Goal: Information Seeking & Learning: Learn about a topic

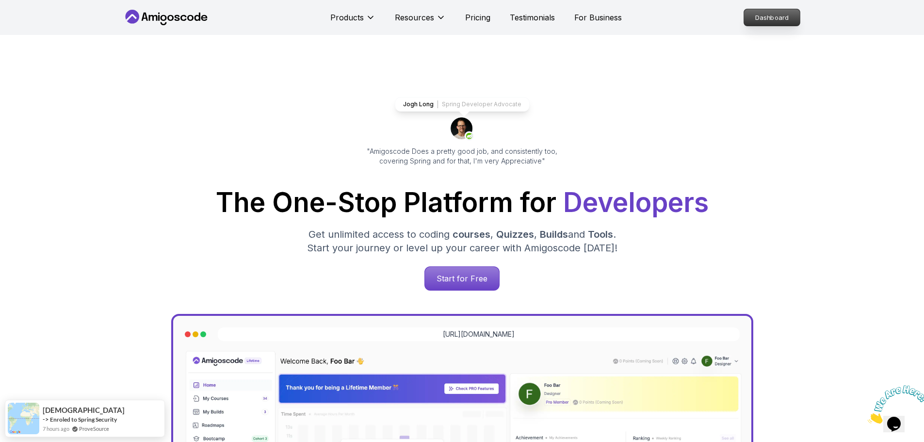
click at [767, 16] on p "Dashboard" at bounding box center [772, 17] width 56 height 16
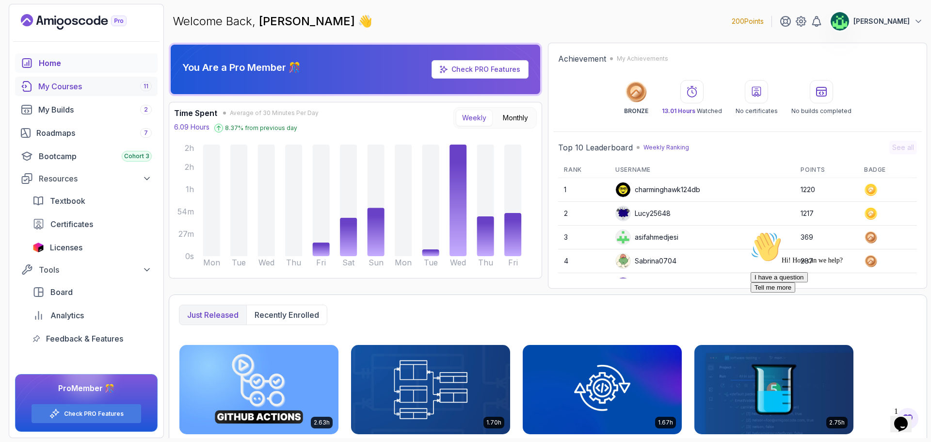
click at [86, 85] on div "My Courses 11" at bounding box center [94, 86] width 113 height 12
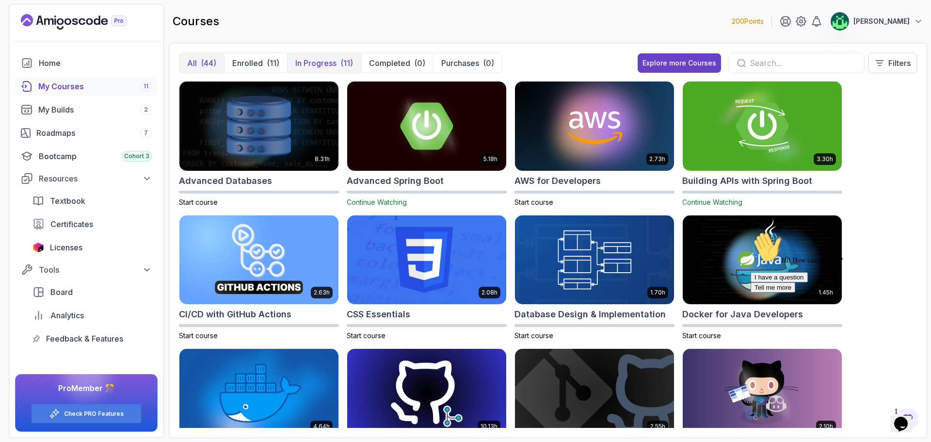
click at [330, 66] on p "In Progress" at bounding box center [315, 63] width 41 height 12
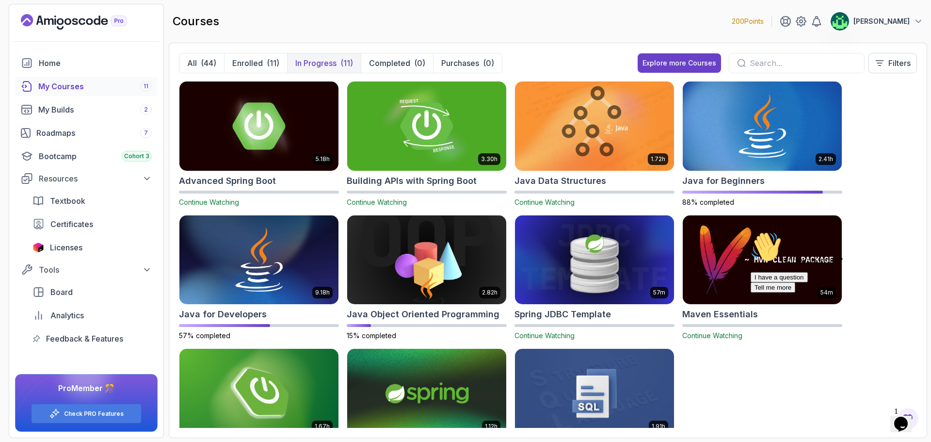
click at [797, 63] on input "text" at bounding box center [803, 63] width 107 height 12
click at [203, 58] on div "(44)" at bounding box center [209, 63] width 16 height 12
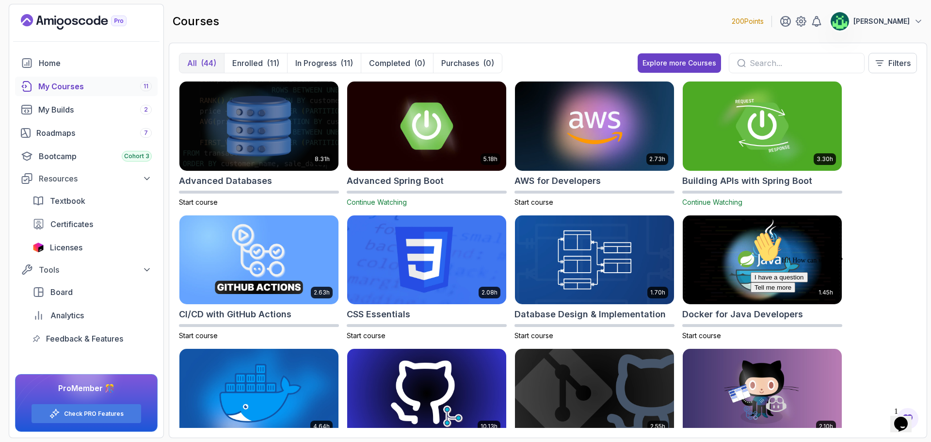
click at [814, 59] on input "text" at bounding box center [803, 63] width 107 height 12
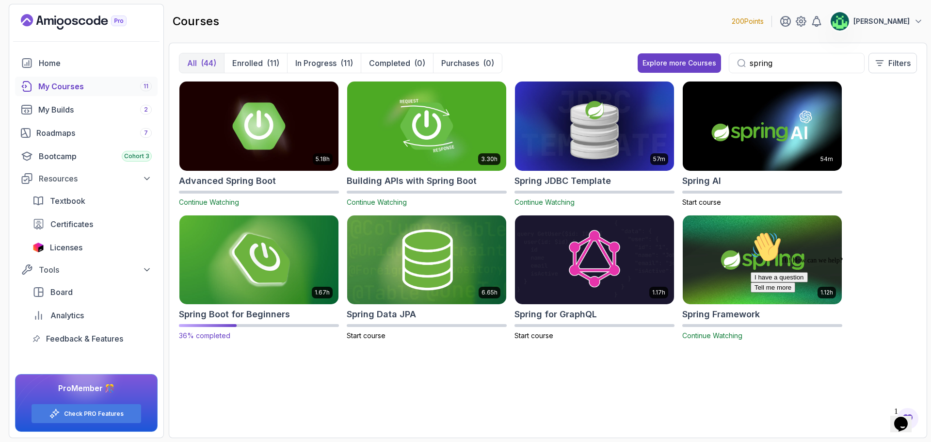
type input "spring"
click at [280, 273] on img at bounding box center [259, 260] width 167 height 94
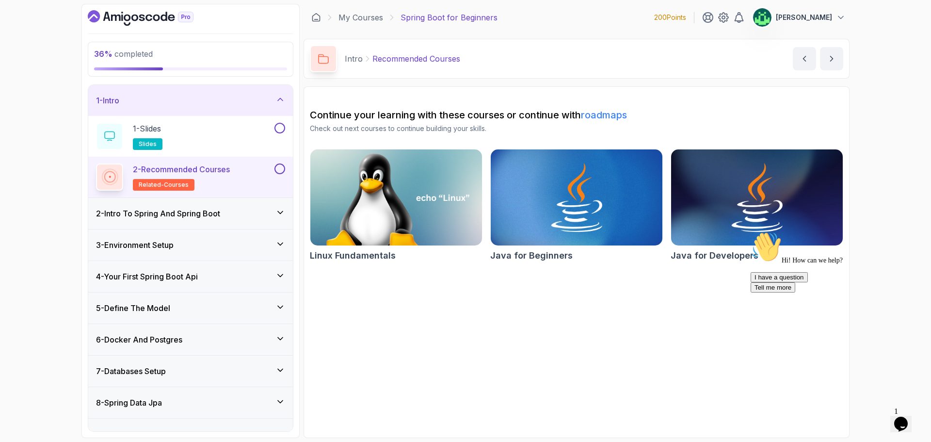
click at [909, 423] on div "Opens Chat This icon Opens the chat window." at bounding box center [901, 424] width 16 height 16
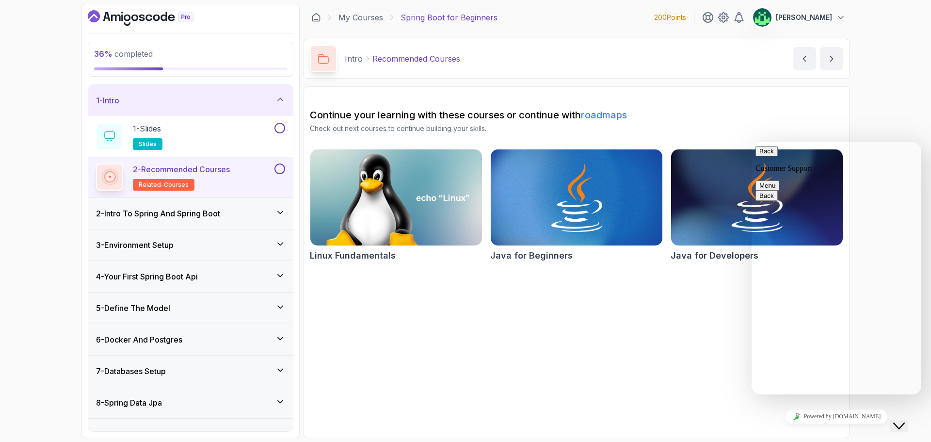
click at [905, 422] on div "Close Chat This icon closes the chat window." at bounding box center [899, 426] width 12 height 12
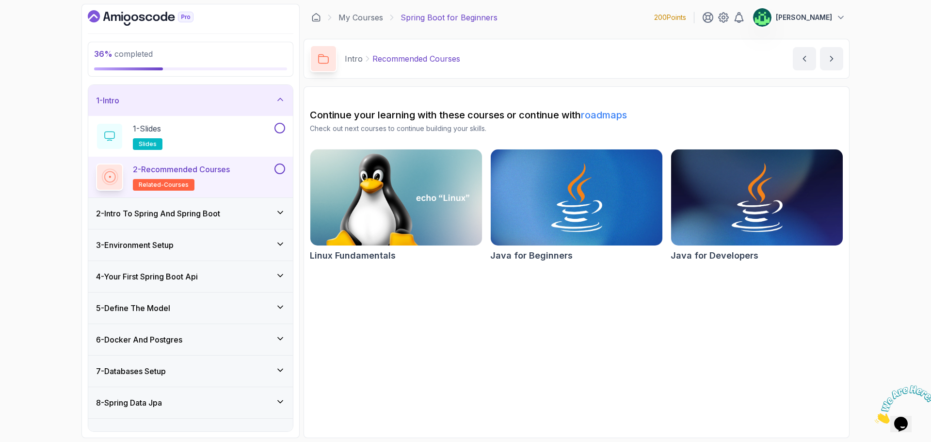
click at [204, 339] on div "6 - Docker And Postgres" at bounding box center [190, 340] width 189 height 12
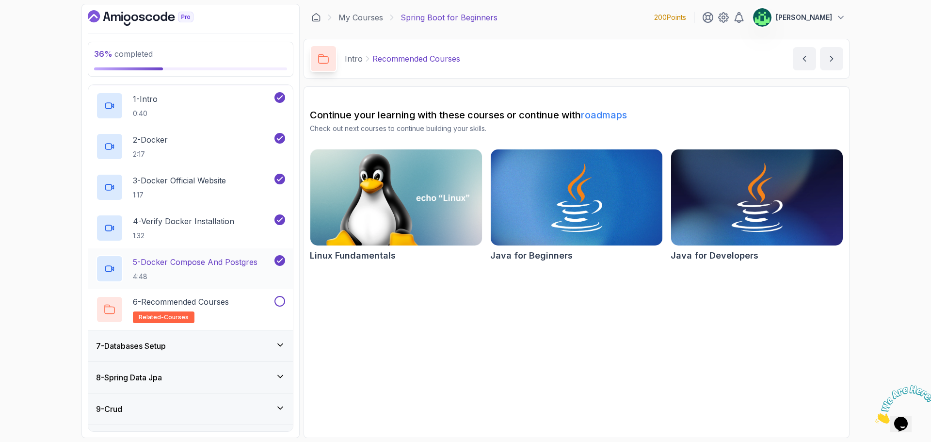
scroll to position [276, 0]
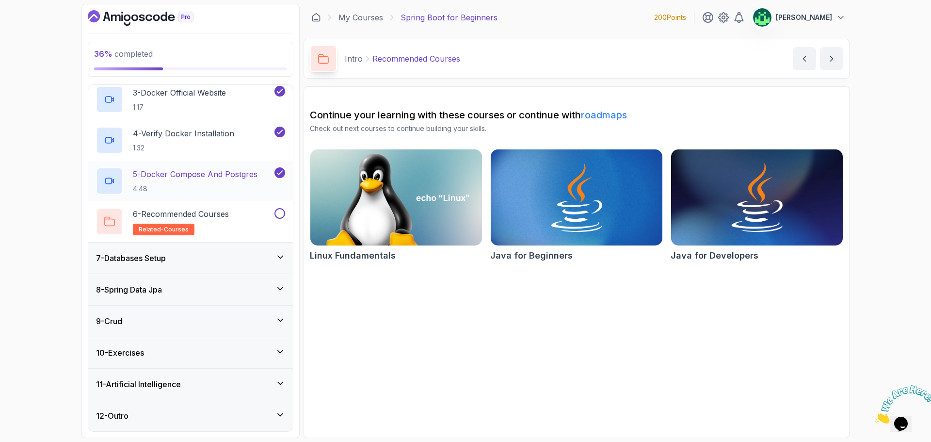
click at [230, 176] on p "5 - Docker Compose And Postgres" at bounding box center [195, 174] width 125 height 12
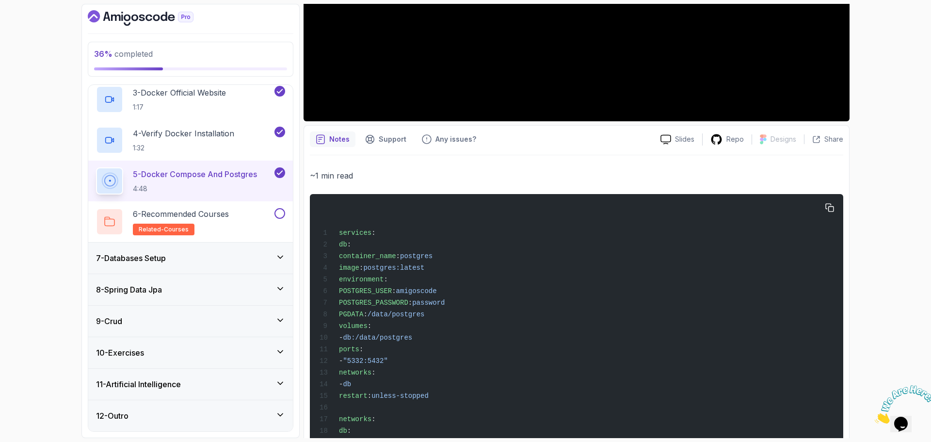
scroll to position [339, 0]
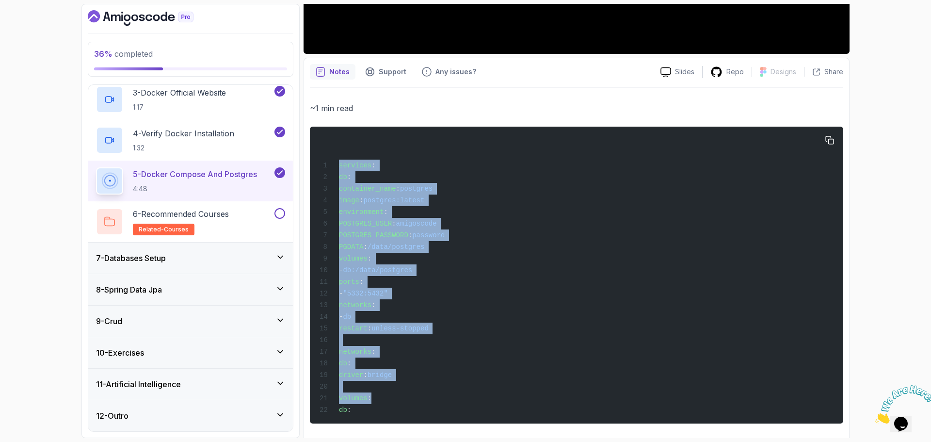
drag, startPoint x: 339, startPoint y: 168, endPoint x: 641, endPoint y: 261, distance: 315.3
click at [525, 396] on div "services : db : container_name : postgres image : postgres:latest environment :…" at bounding box center [577, 274] width 518 height 285
drag, startPoint x: 826, startPoint y: 141, endPoint x: 71, endPoint y: 192, distance: 756.7
click at [821, 141] on pre "services : db : container_name : postgres image : postgres:latest environment :…" at bounding box center [576, 275] width 533 height 297
click at [547, 294] on div "services : db : container_name : postgres image : postgres:latest environment :…" at bounding box center [577, 274] width 518 height 285
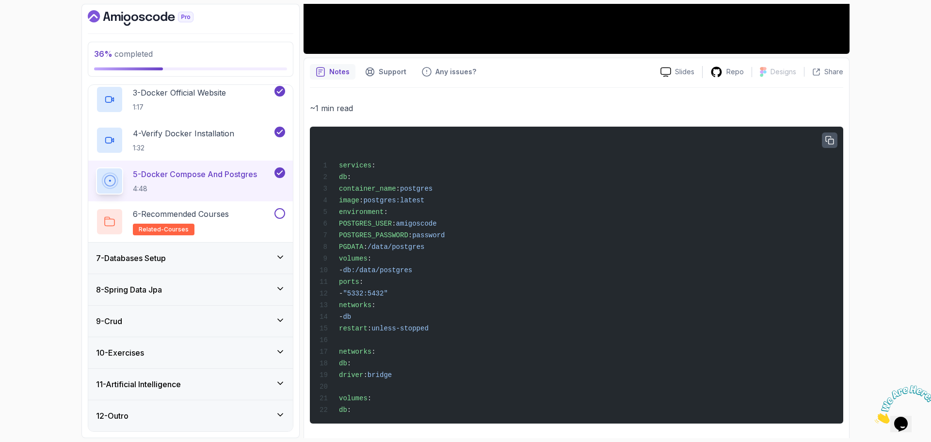
click at [828, 140] on icon "button" at bounding box center [830, 140] width 8 height 8
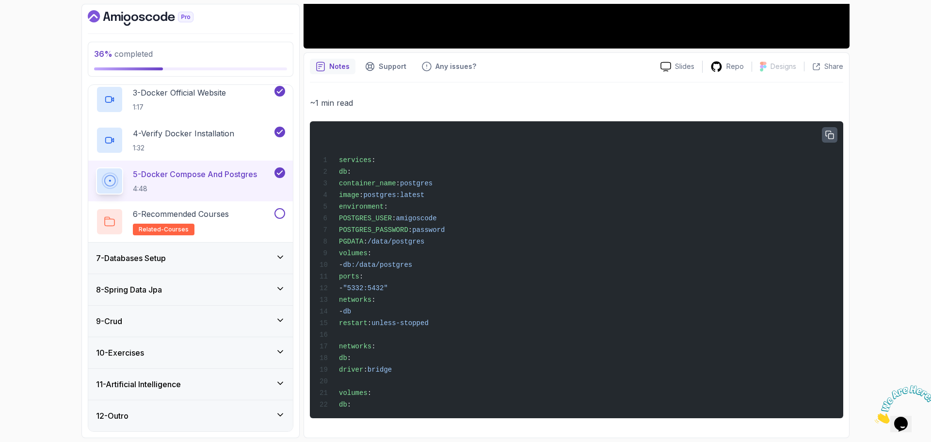
scroll to position [355, 0]
click at [832, 131] on icon "button" at bounding box center [830, 135] width 8 height 8
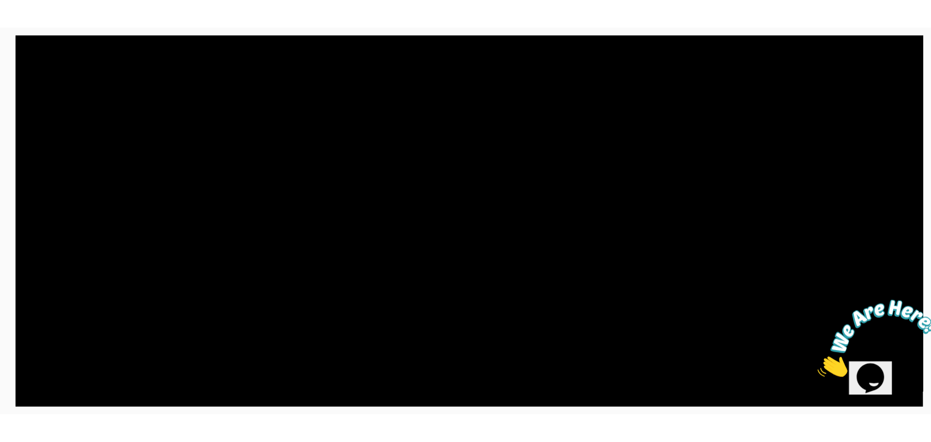
scroll to position [113, 0]
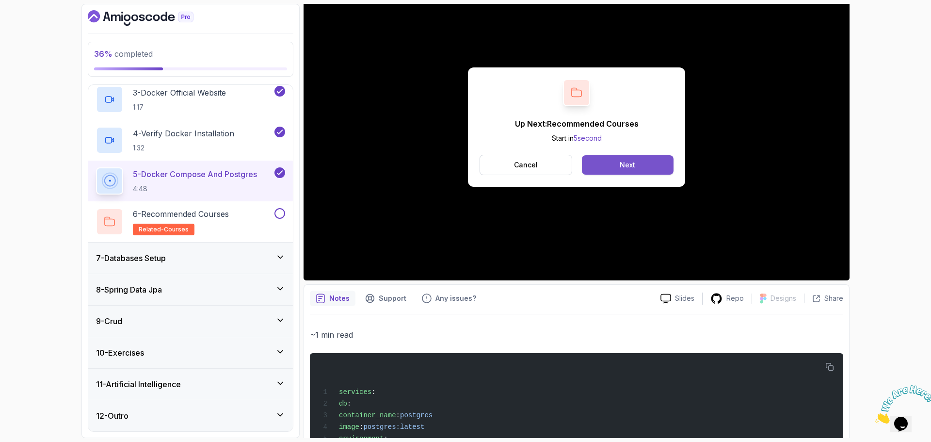
click at [644, 166] on button "Next" at bounding box center [628, 164] width 92 height 19
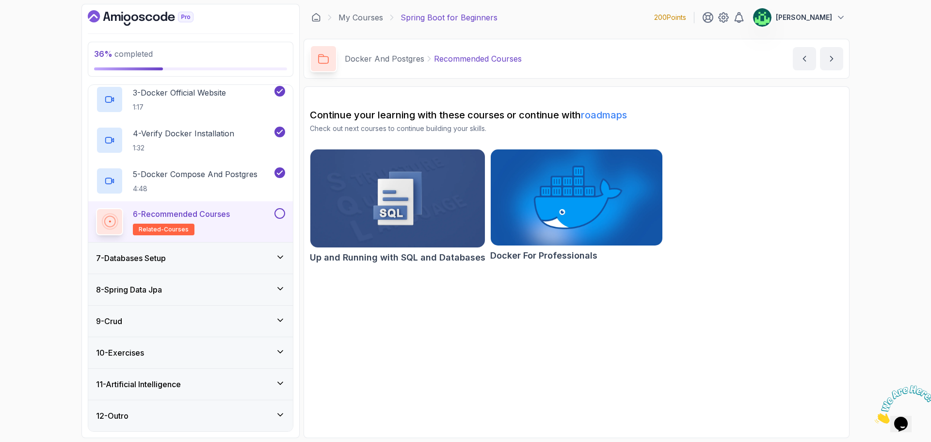
click at [223, 260] on div "7 - Databases Setup" at bounding box center [190, 258] width 189 height 12
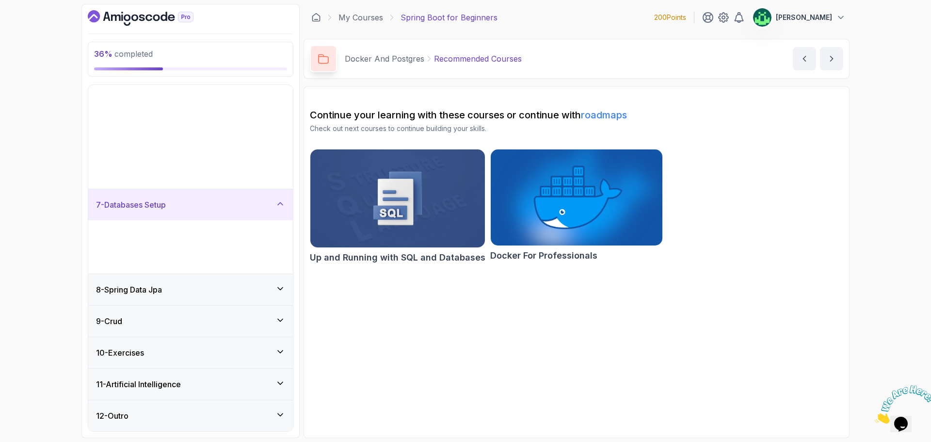
scroll to position [32, 0]
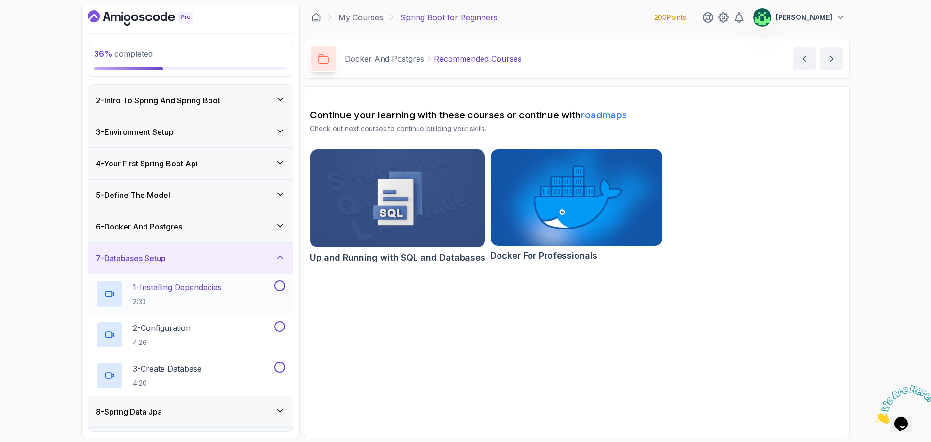
click at [231, 291] on div "1 - Installing Dependecies 2:33" at bounding box center [184, 293] width 176 height 27
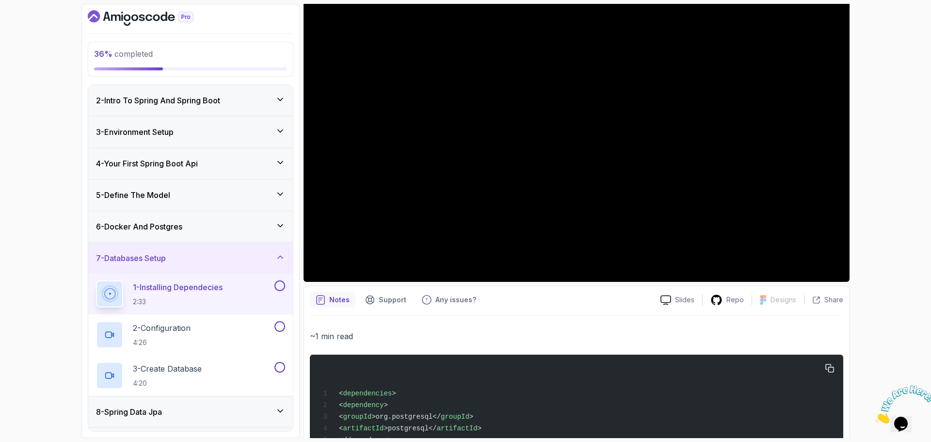
scroll to position [210, 0]
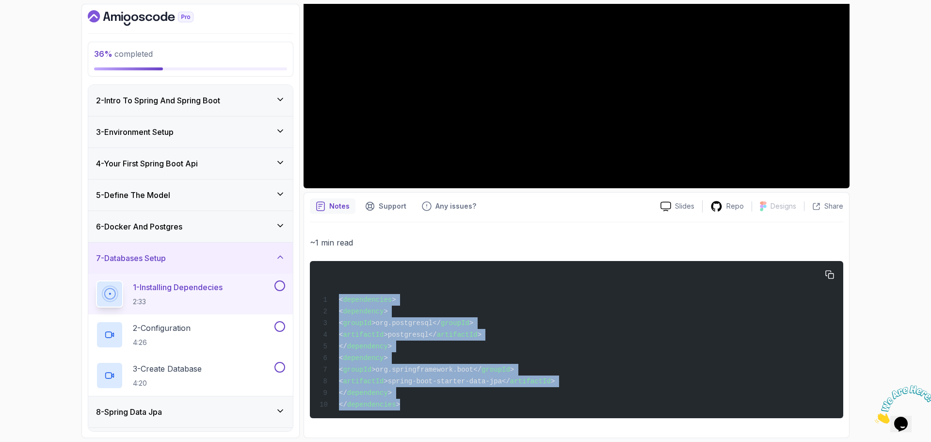
drag, startPoint x: 340, startPoint y: 293, endPoint x: 429, endPoint y: 409, distance: 145.7
click at [429, 409] on div "< dependencies > < dependency > < groupId >org.postgresql</ groupId > < artifac…" at bounding box center [577, 339] width 518 height 145
click at [384, 332] on span "artifactId" at bounding box center [363, 335] width 41 height 8
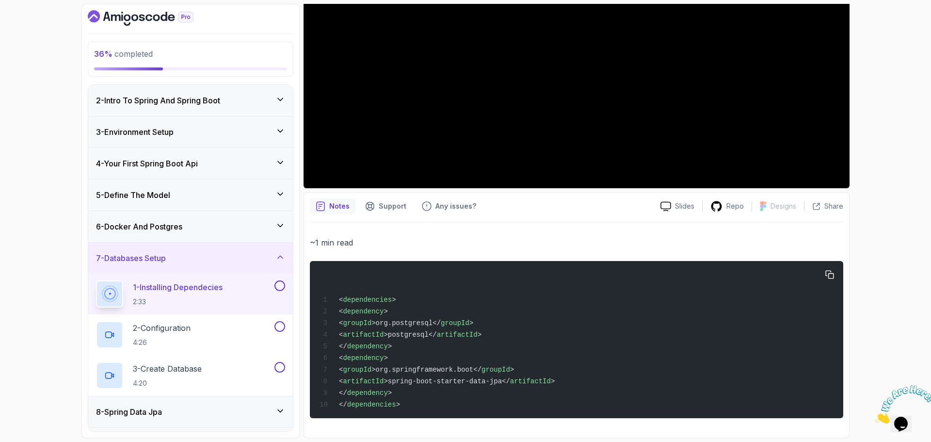
drag, startPoint x: 353, startPoint y: 306, endPoint x: 424, endPoint y: 391, distance: 110.8
click at [424, 391] on div "< dependencies > < dependency > < groupId >org.postgresql</ groupId > < artifac…" at bounding box center [577, 339] width 518 height 145
copy code "< dependency > < groupId >org.postgresql</ groupId > < artifactId >postgresql</…"
click at [546, 334] on div "< dependencies > < dependency > < groupId >org.postgresql</ groupId > < artifac…" at bounding box center [577, 339] width 518 height 145
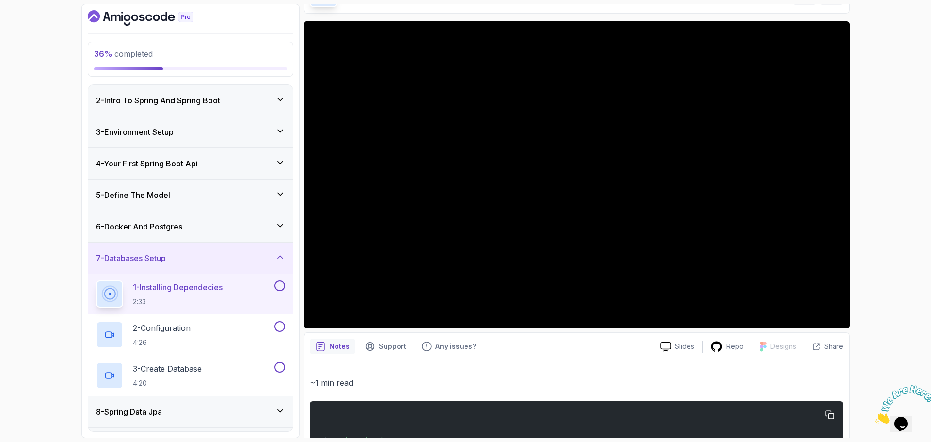
scroll to position [64, 0]
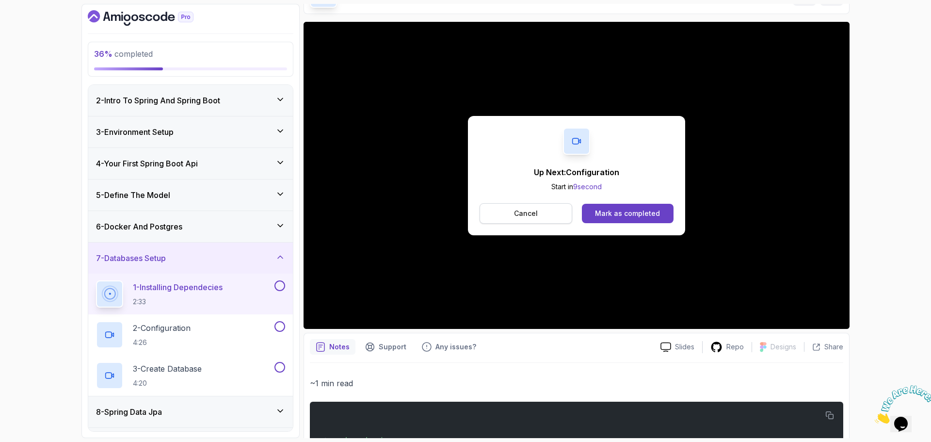
click at [529, 212] on p "Cancel" at bounding box center [526, 213] width 24 height 10
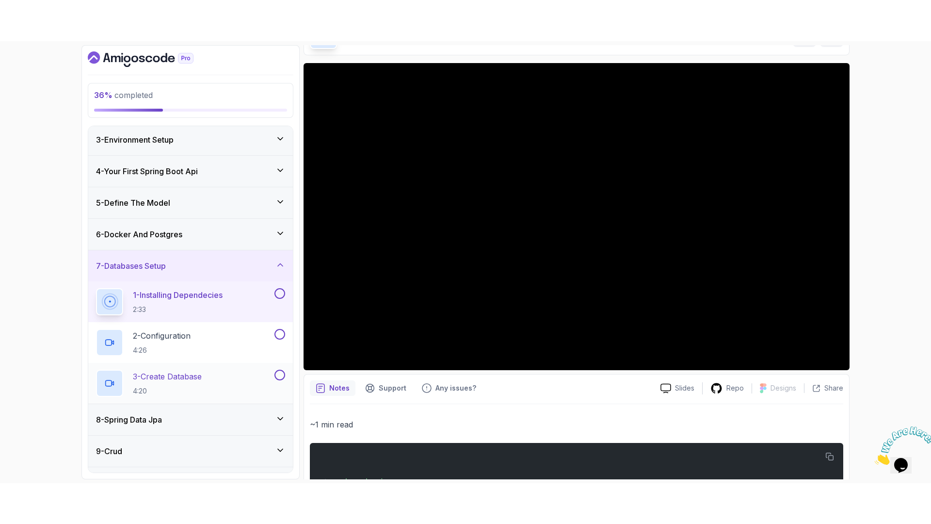
scroll to position [80, 0]
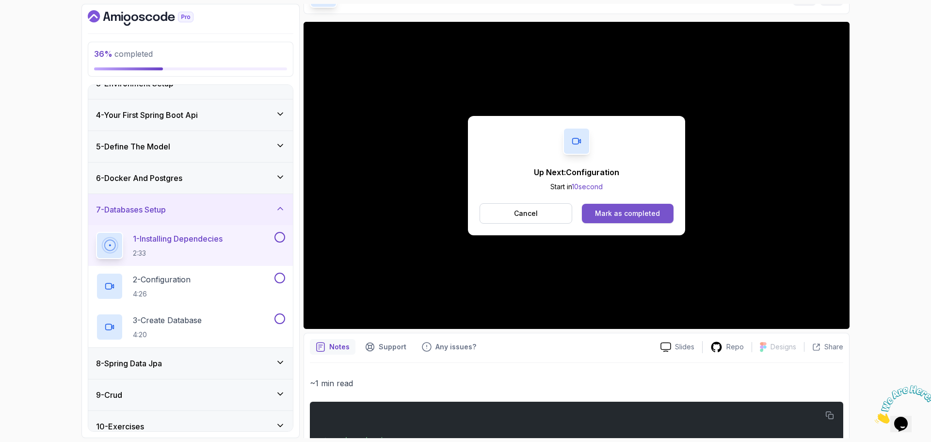
click at [653, 213] on div "Mark as completed" at bounding box center [627, 213] width 65 height 10
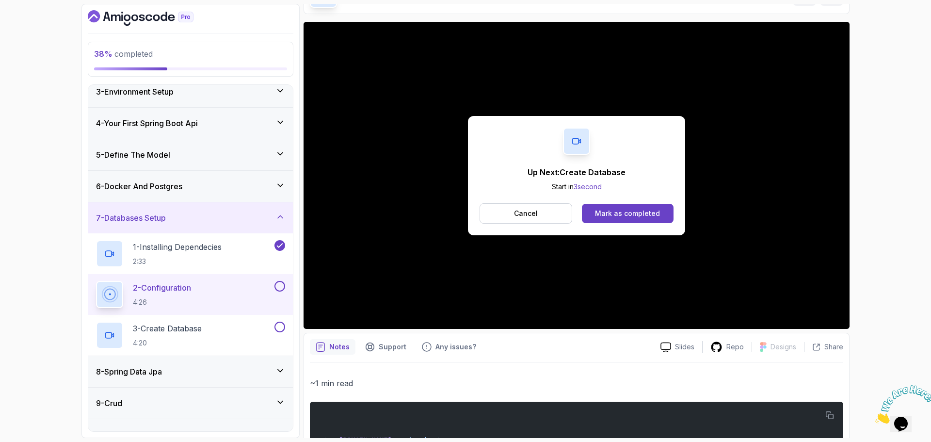
scroll to position [80, 0]
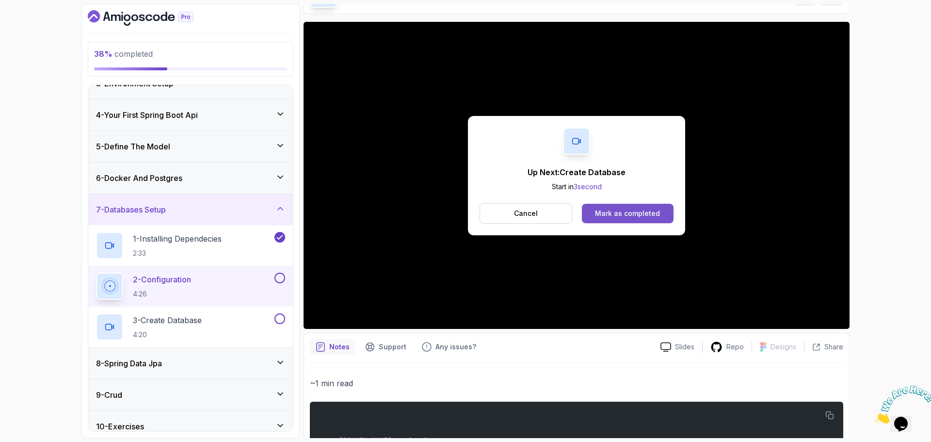
click at [628, 217] on div "Mark as completed" at bounding box center [627, 213] width 65 height 10
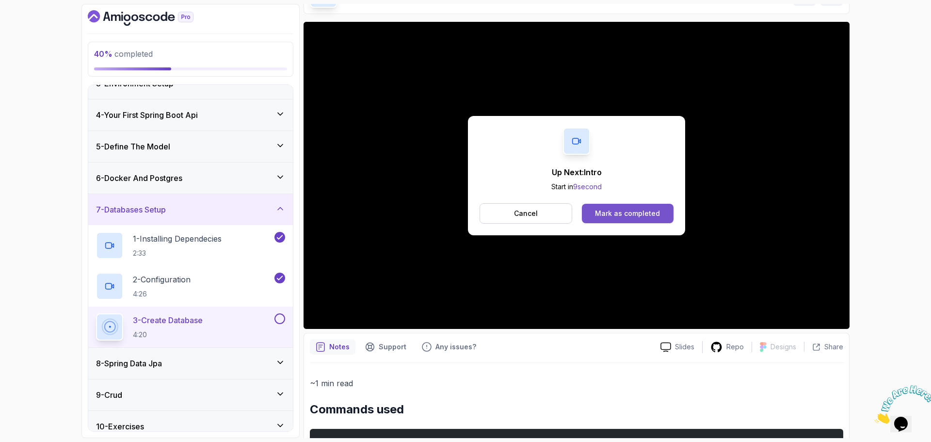
click at [648, 218] on div "Mark as completed" at bounding box center [627, 213] width 65 height 10
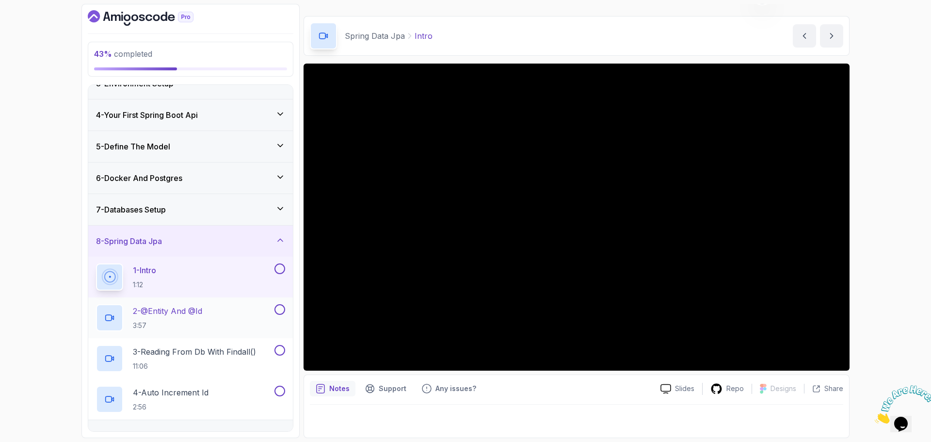
scroll to position [194, 0]
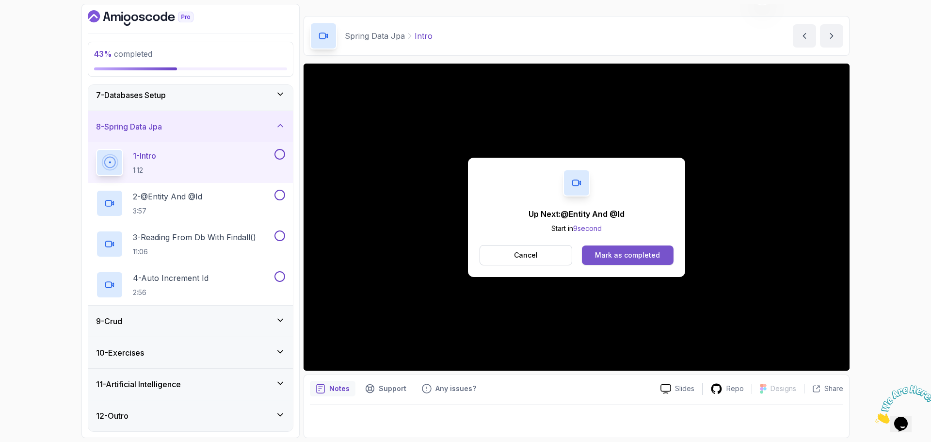
click at [632, 250] on div "Mark as completed" at bounding box center [627, 255] width 65 height 10
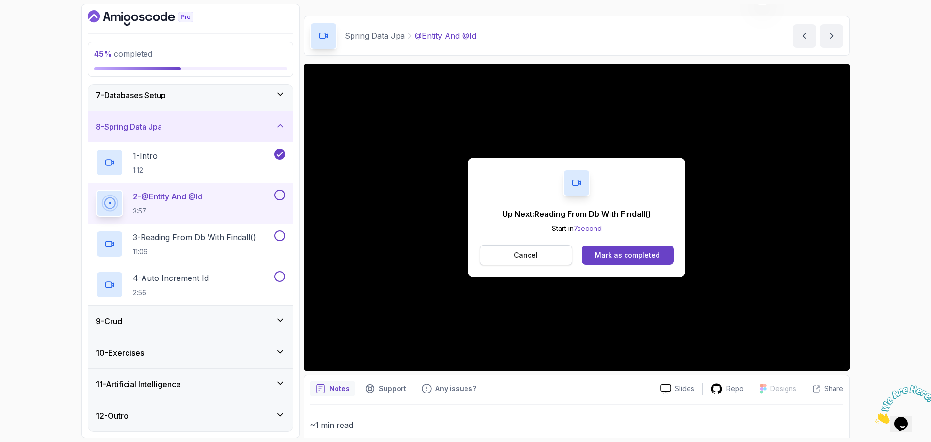
click at [521, 254] on p "Cancel" at bounding box center [526, 255] width 24 height 10
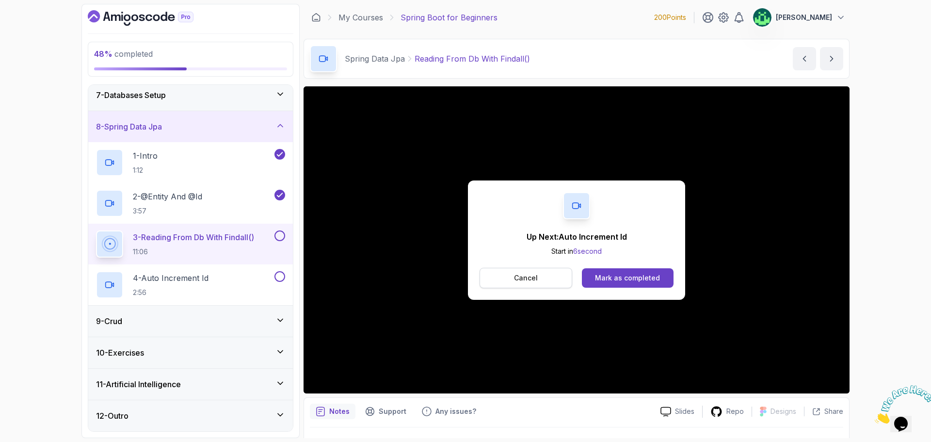
click at [543, 278] on button "Cancel" at bounding box center [526, 278] width 93 height 20
click at [649, 281] on div "Mark as completed" at bounding box center [627, 278] width 65 height 10
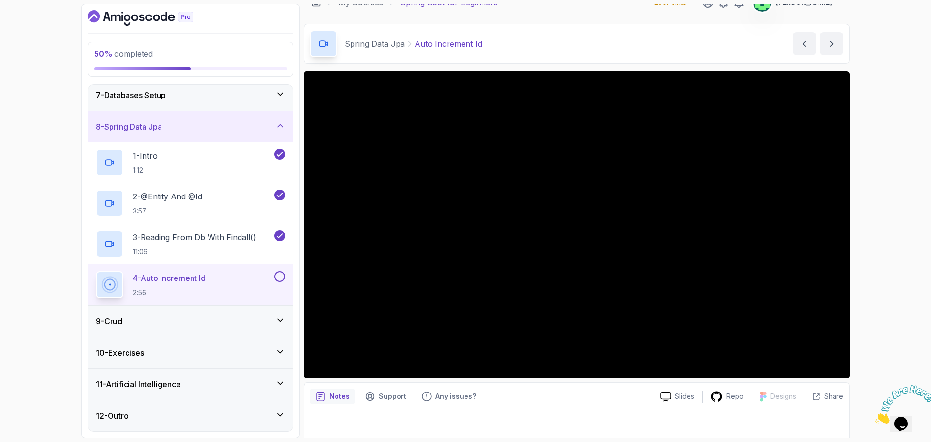
scroll to position [23, 0]
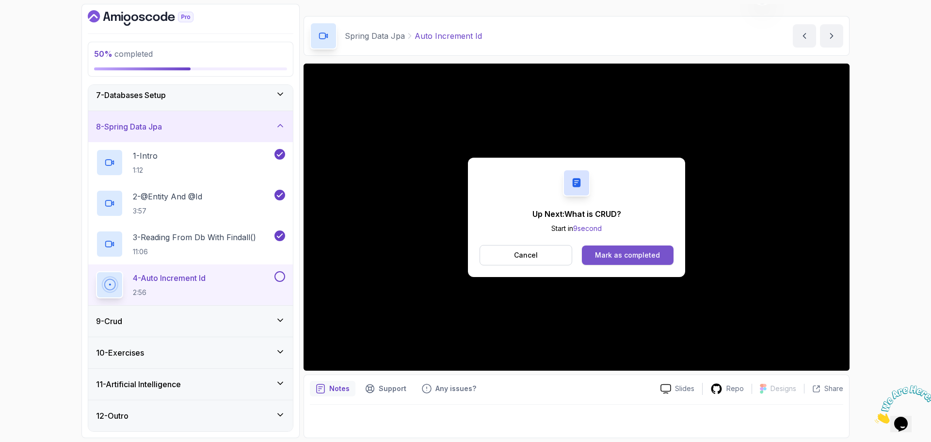
click at [641, 257] on div "Mark as completed" at bounding box center [627, 255] width 65 height 10
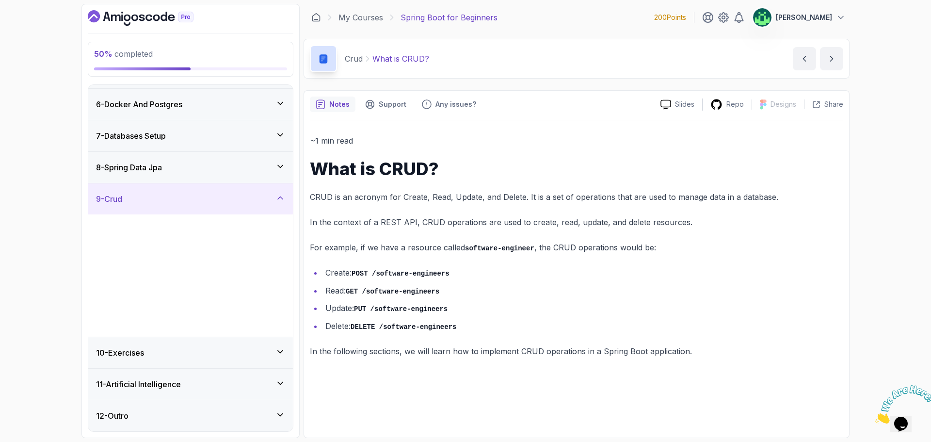
scroll to position [154, 0]
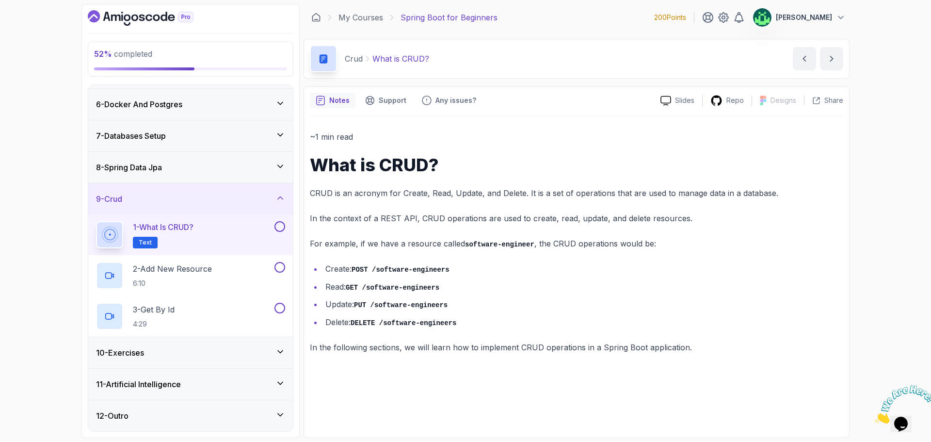
click at [214, 356] on div "10 - Exercises" at bounding box center [190, 353] width 189 height 12
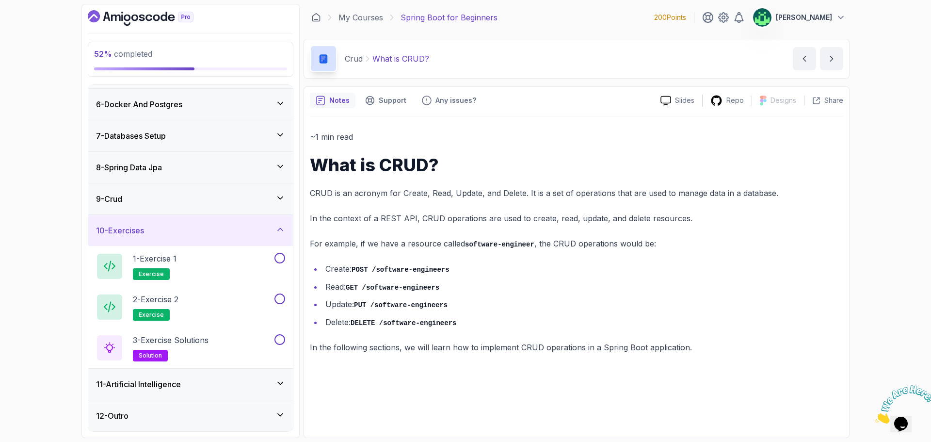
click at [222, 381] on div "11 - Artificial Intelligence" at bounding box center [190, 384] width 189 height 12
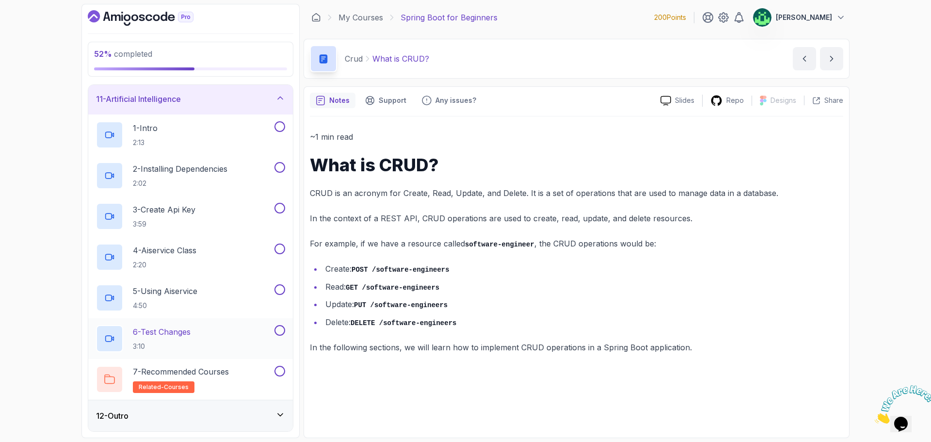
scroll to position [123, 0]
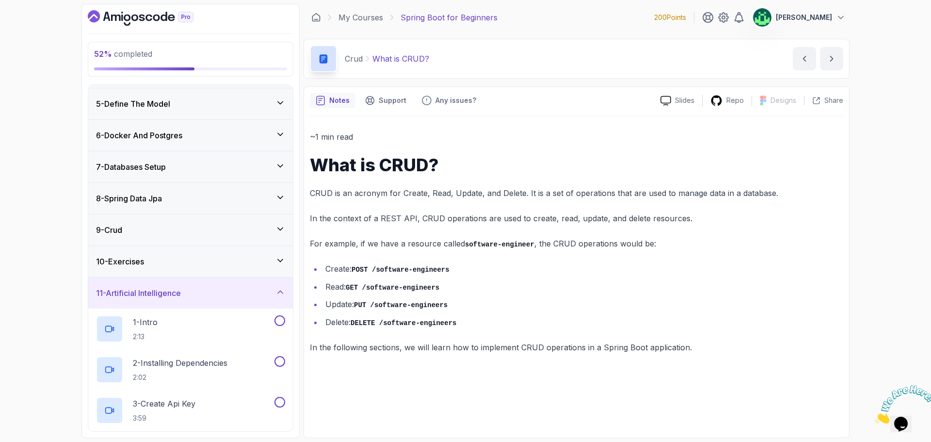
click at [242, 297] on div "11 - Artificial Intelligence" at bounding box center [190, 293] width 189 height 12
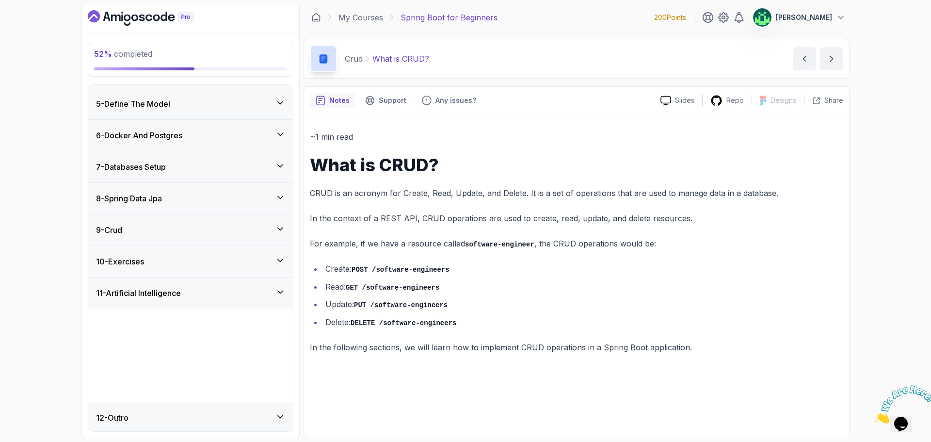
scroll to position [32, 0]
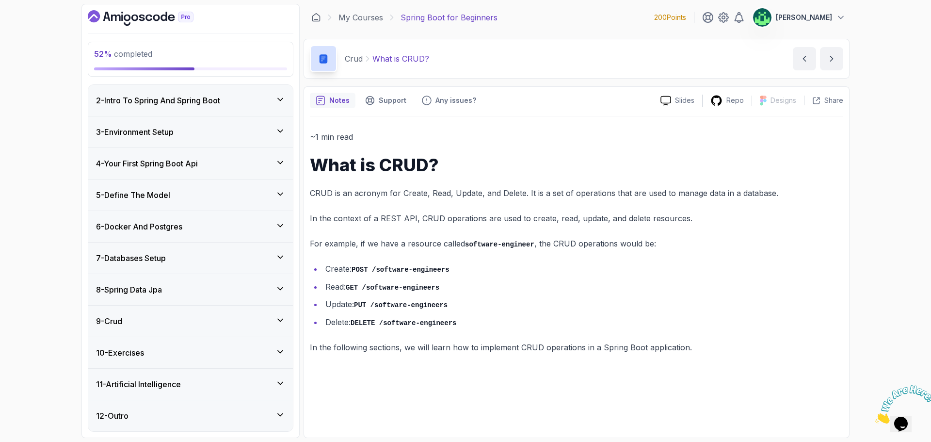
click at [230, 355] on div "10 - Exercises" at bounding box center [190, 353] width 189 height 12
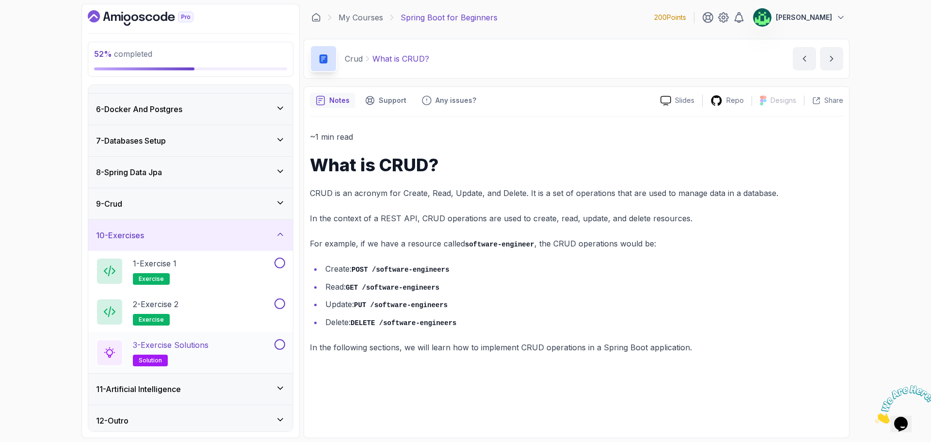
scroll to position [154, 0]
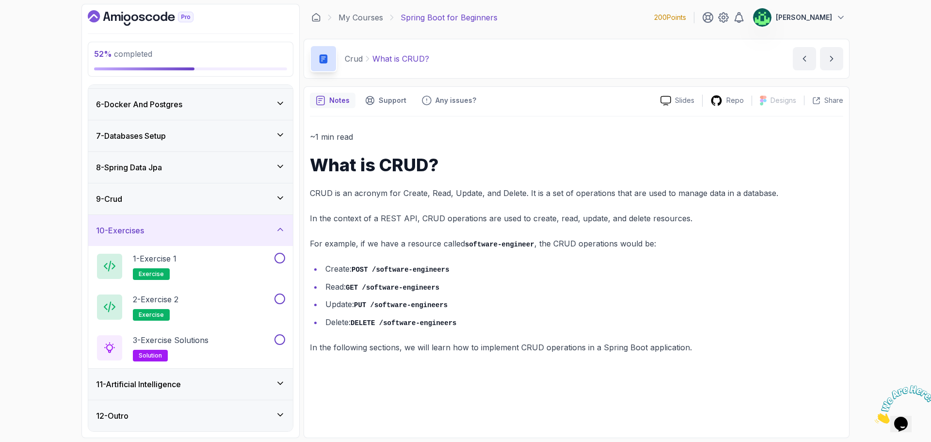
click at [199, 229] on div "10 - Exercises" at bounding box center [190, 230] width 189 height 12
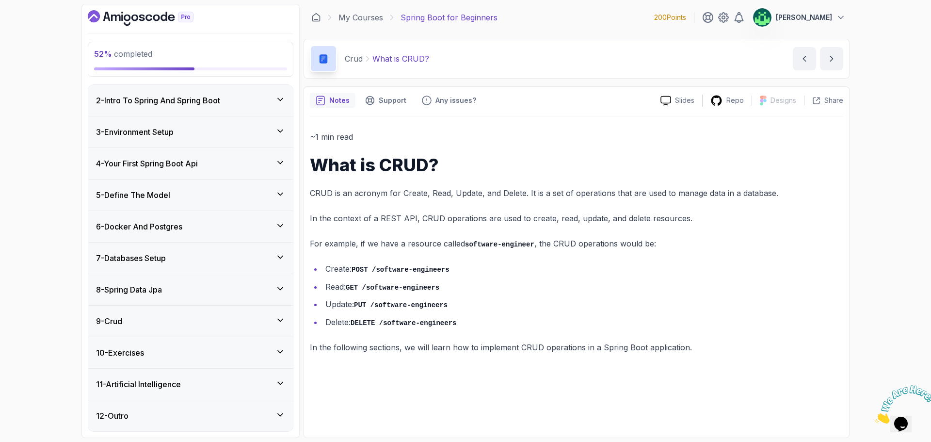
scroll to position [32, 0]
click at [182, 324] on div "9 - Crud" at bounding box center [190, 321] width 189 height 12
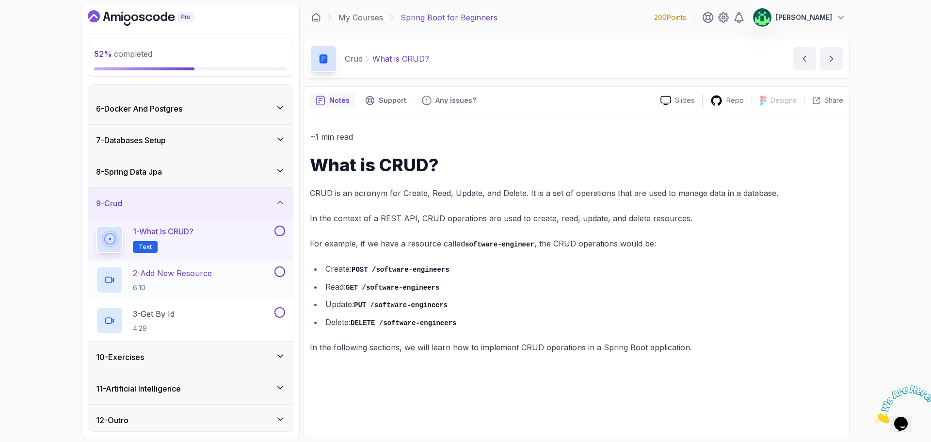
scroll to position [154, 0]
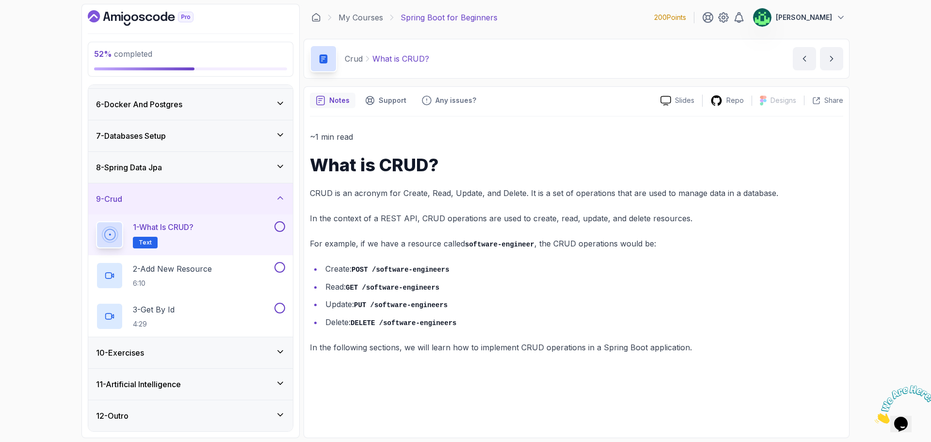
click at [228, 236] on div "1 - What is CRUD? Text" at bounding box center [184, 234] width 176 height 27
click at [253, 273] on div "2 - Add New Resource 6:10" at bounding box center [184, 275] width 176 height 27
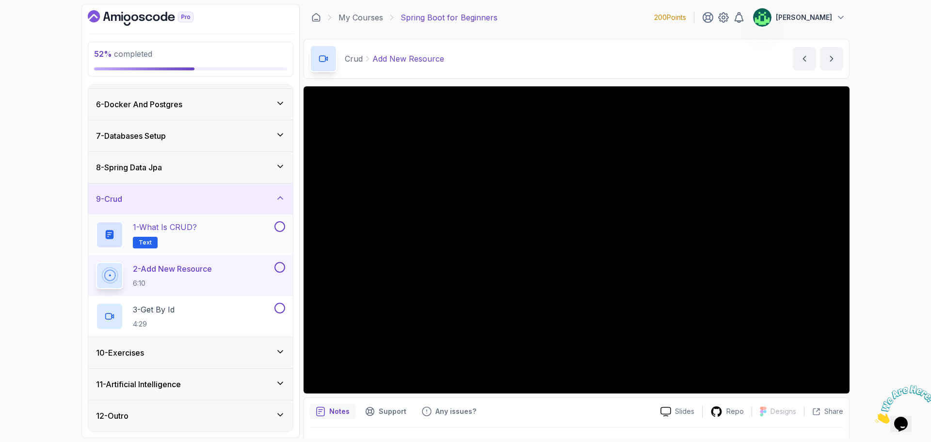
click at [256, 235] on div "1 - What is CRUD? Text" at bounding box center [184, 234] width 176 height 27
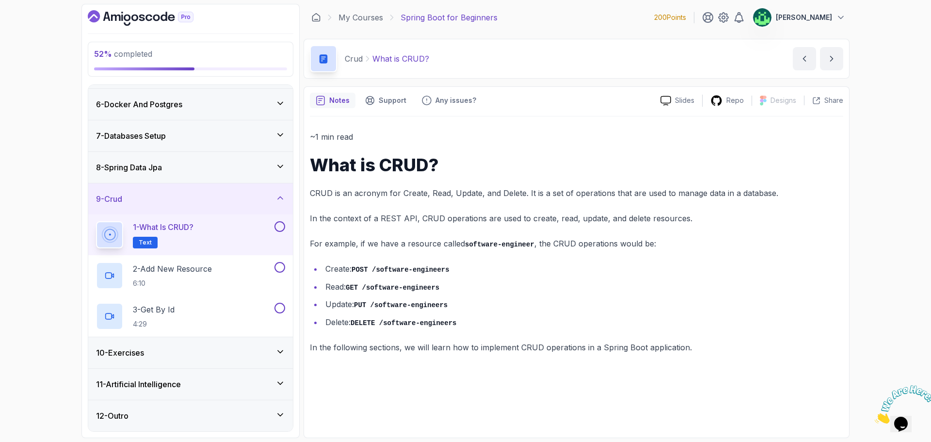
click at [875, 417] on icon "Close" at bounding box center [875, 421] width 0 height 8
click at [281, 227] on button at bounding box center [279, 226] width 11 height 11
click at [233, 275] on div "2 - Add New Resource 6:10" at bounding box center [184, 275] width 176 height 27
